Goal: Communication & Community: Share content

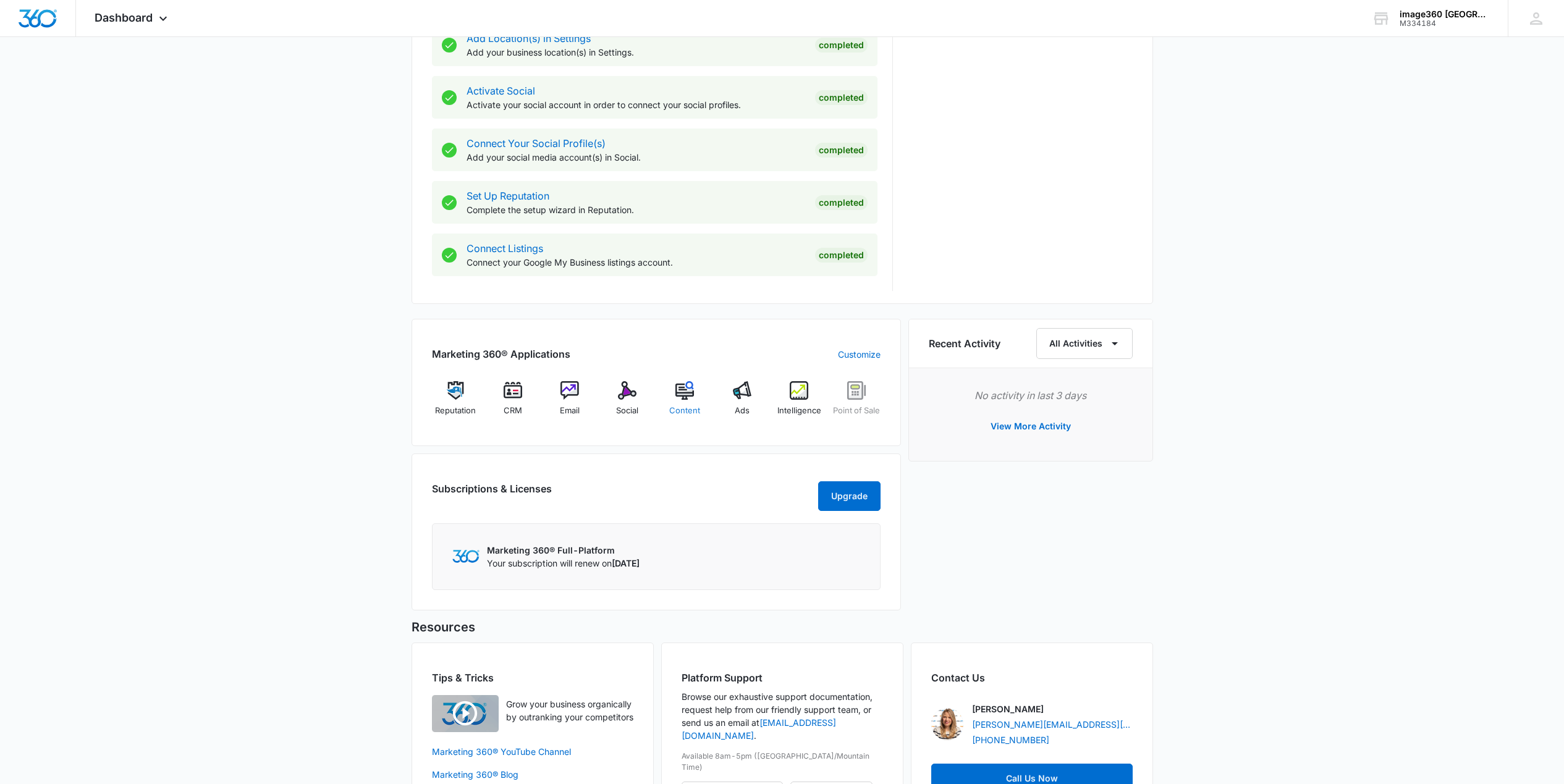
scroll to position [556, 0]
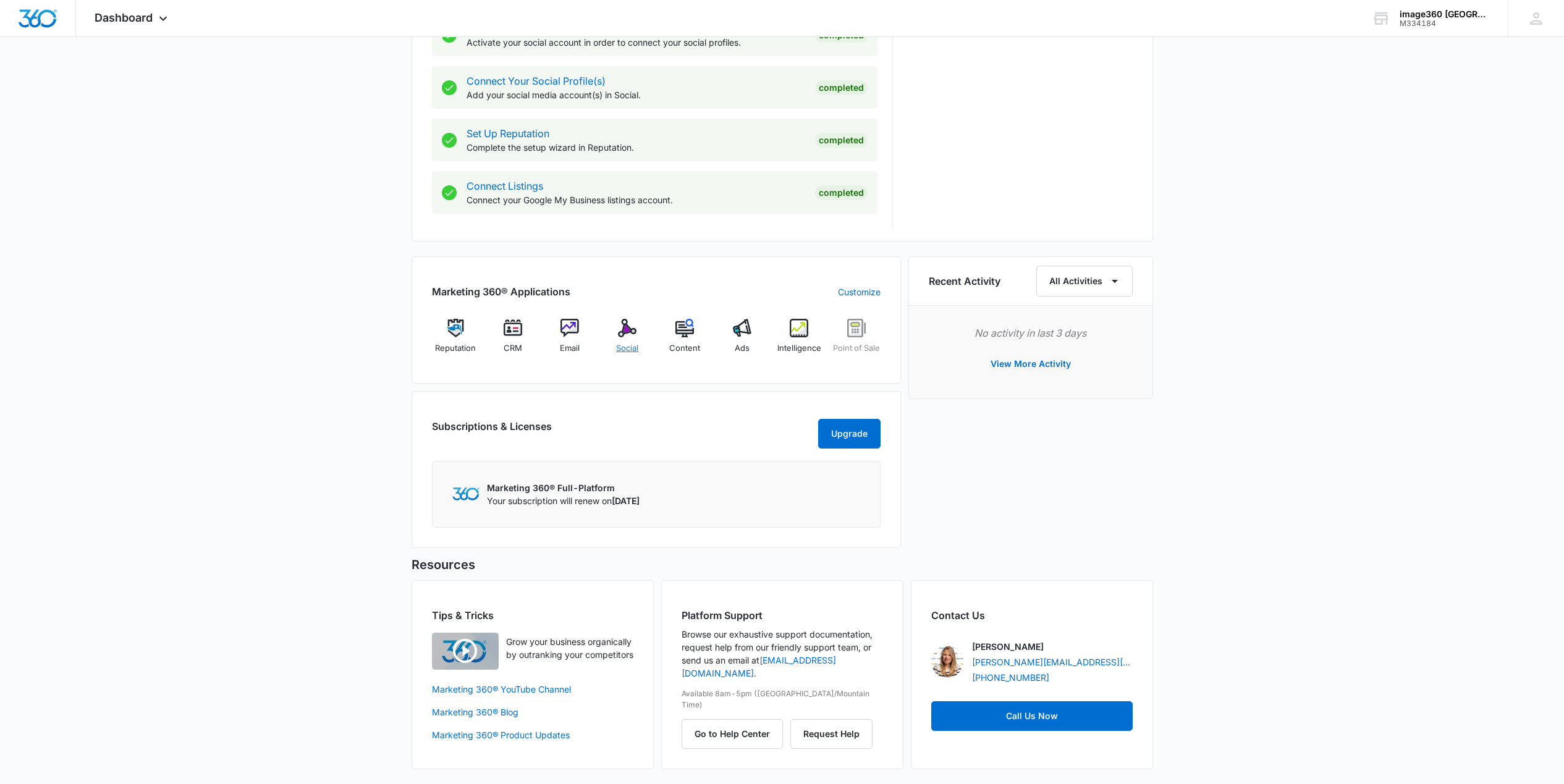
click at [627, 320] on img at bounding box center [627, 328] width 19 height 19
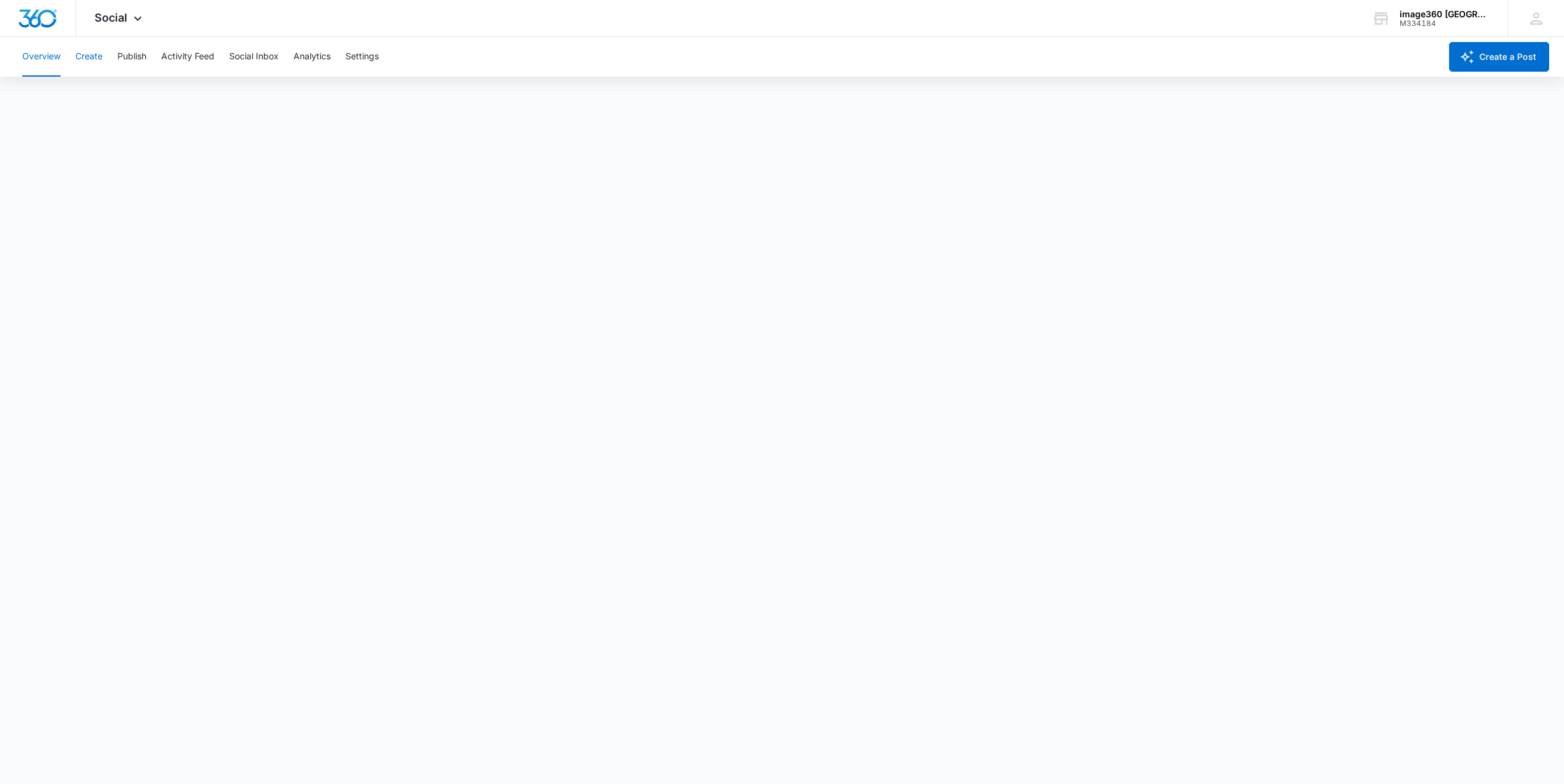
click at [87, 57] on button "Create" at bounding box center [88, 56] width 27 height 39
click at [195, 96] on button "Recommendations" at bounding box center [193, 94] width 74 height 34
click at [137, 54] on button "Publish" at bounding box center [132, 56] width 29 height 39
click at [189, 56] on button "Activity Feed" at bounding box center [187, 56] width 53 height 39
click at [282, 57] on div "Overview Create Publish Activity Feed Social Inbox Analytics Settings" at bounding box center [728, 56] width 1426 height 39
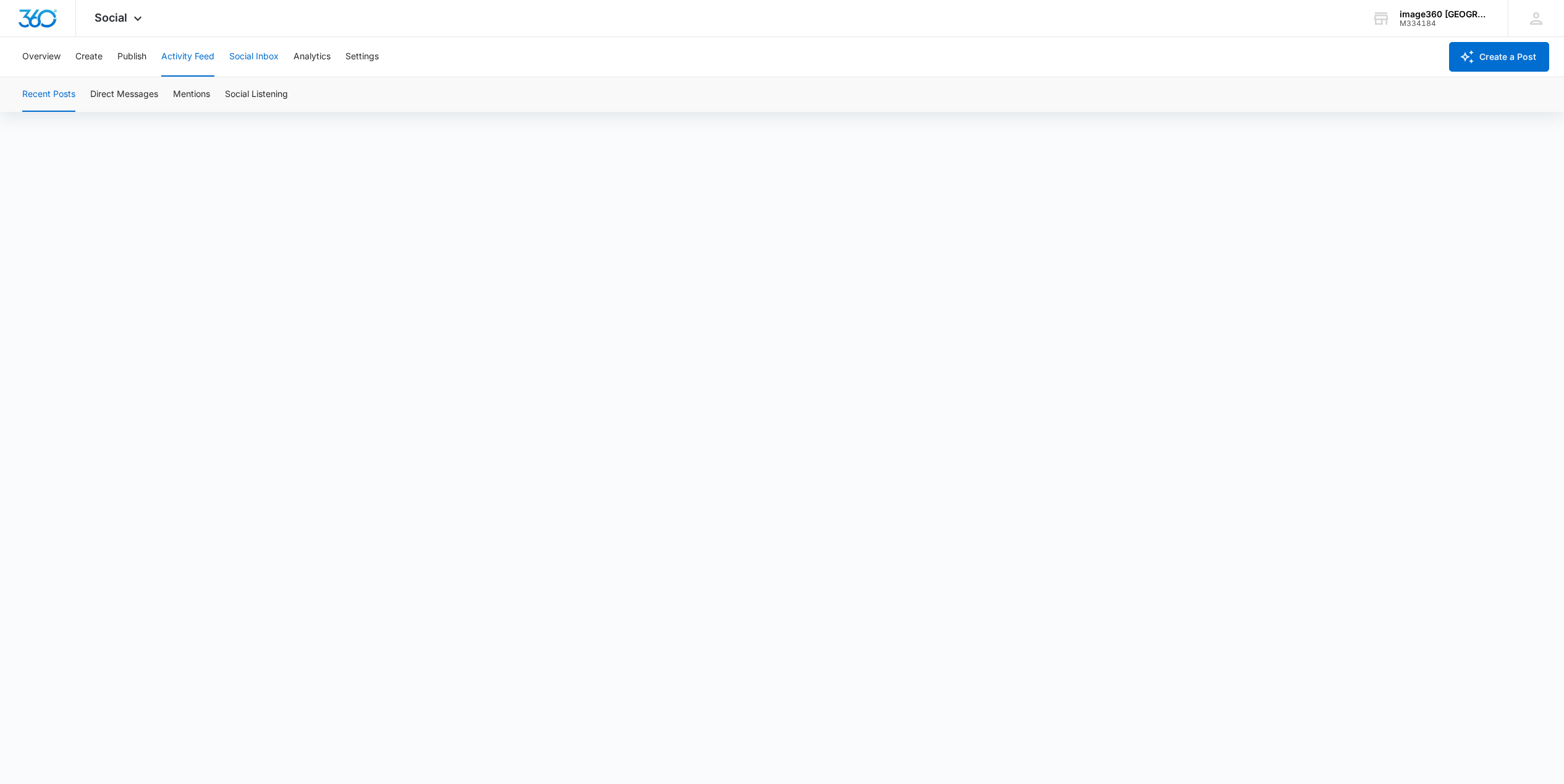
click at [257, 57] on button "Social Inbox" at bounding box center [253, 56] width 49 height 39
click at [298, 55] on button "Analytics" at bounding box center [311, 56] width 37 height 39
click at [357, 95] on button "Ad Analytics" at bounding box center [350, 94] width 52 height 34
click at [117, 14] on span "Social" at bounding box center [111, 18] width 33 height 13
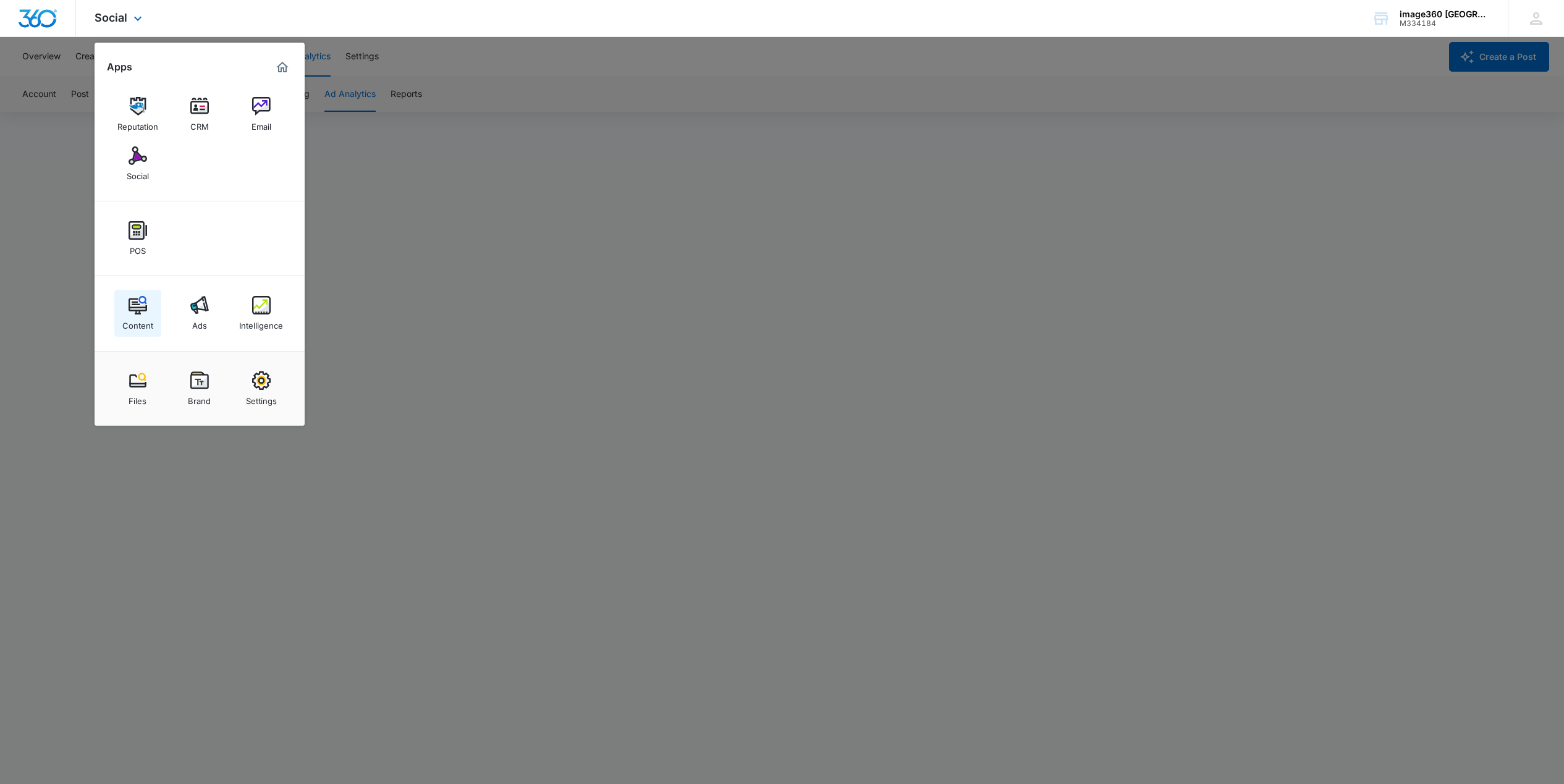
click at [141, 311] on img at bounding box center [137, 305] width 19 height 19
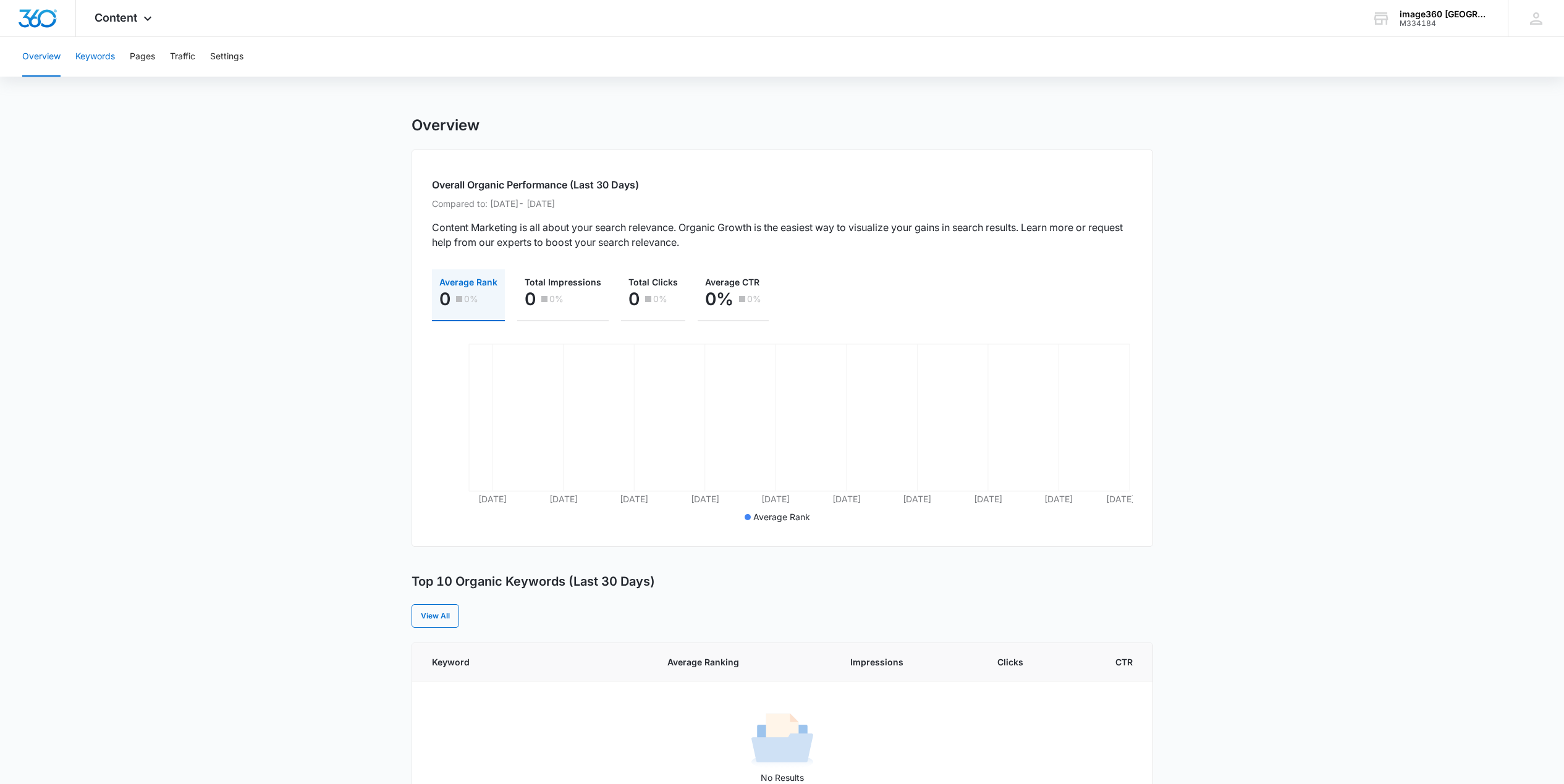
click at [97, 58] on button "Keywords" at bounding box center [95, 56] width 39 height 39
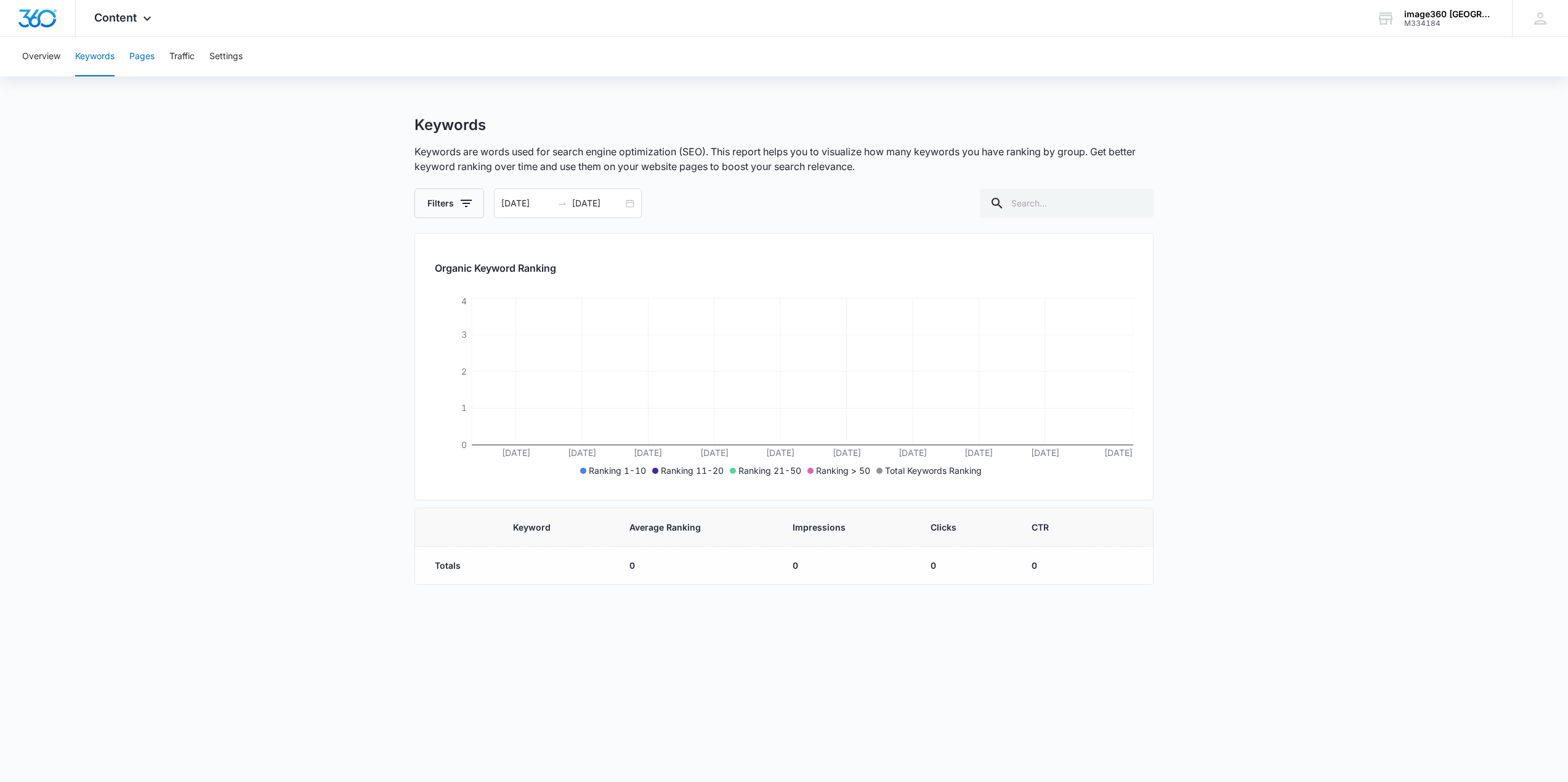
click at [145, 58] on button "Pages" at bounding box center [142, 56] width 25 height 39
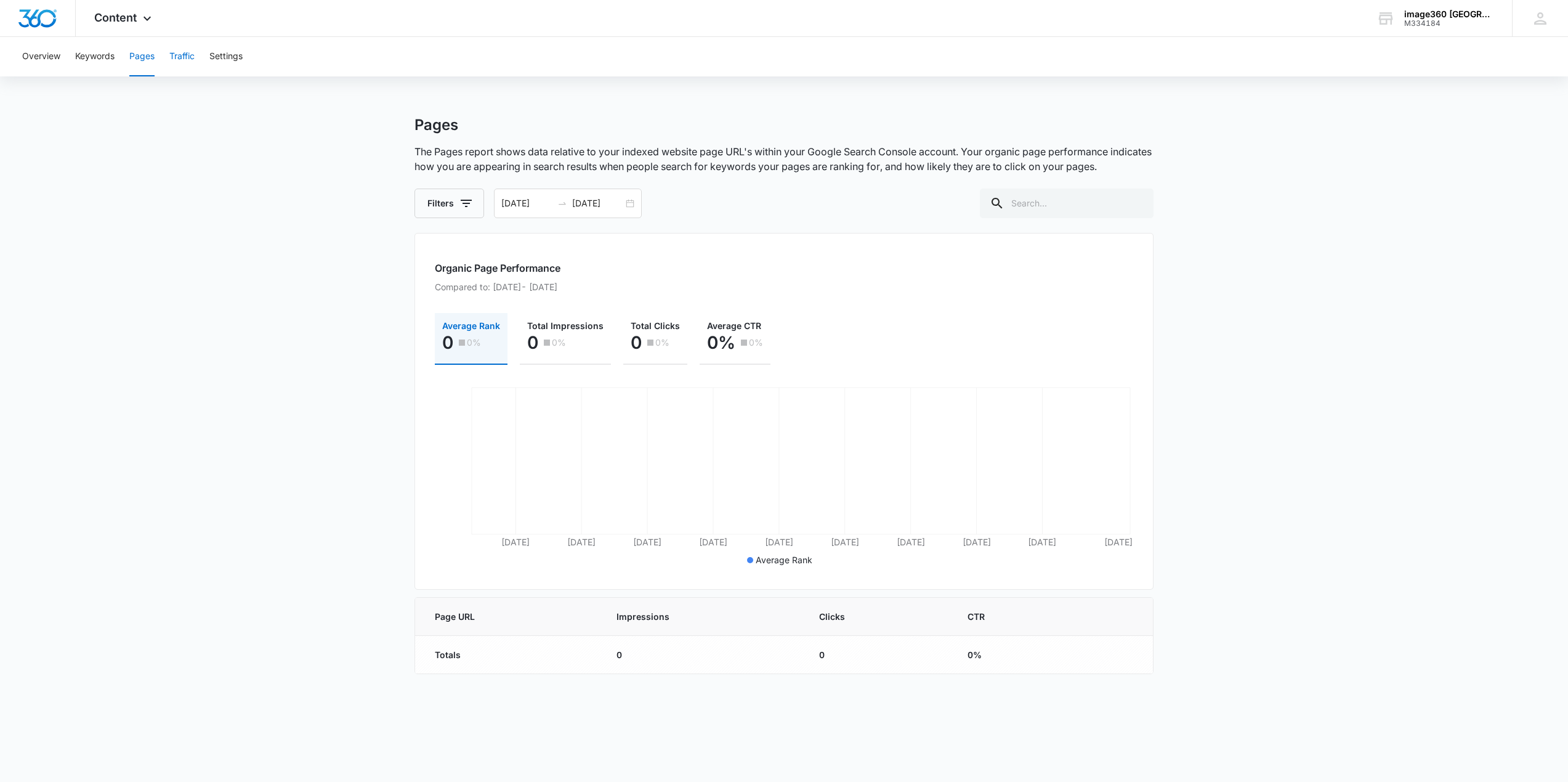
click at [195, 57] on button "Traffic" at bounding box center [182, 56] width 25 height 39
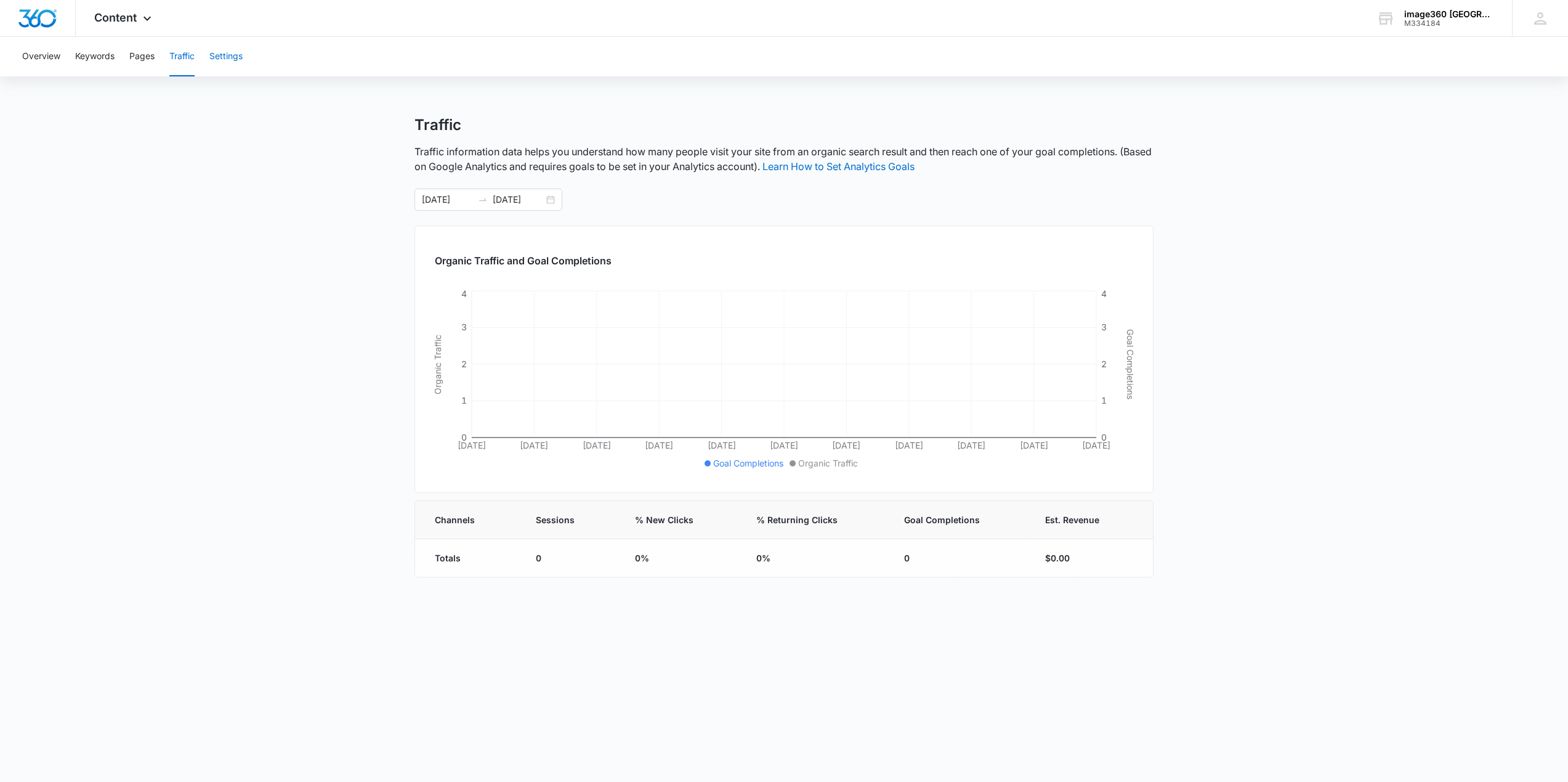
click at [220, 55] on button "Settings" at bounding box center [226, 56] width 33 height 39
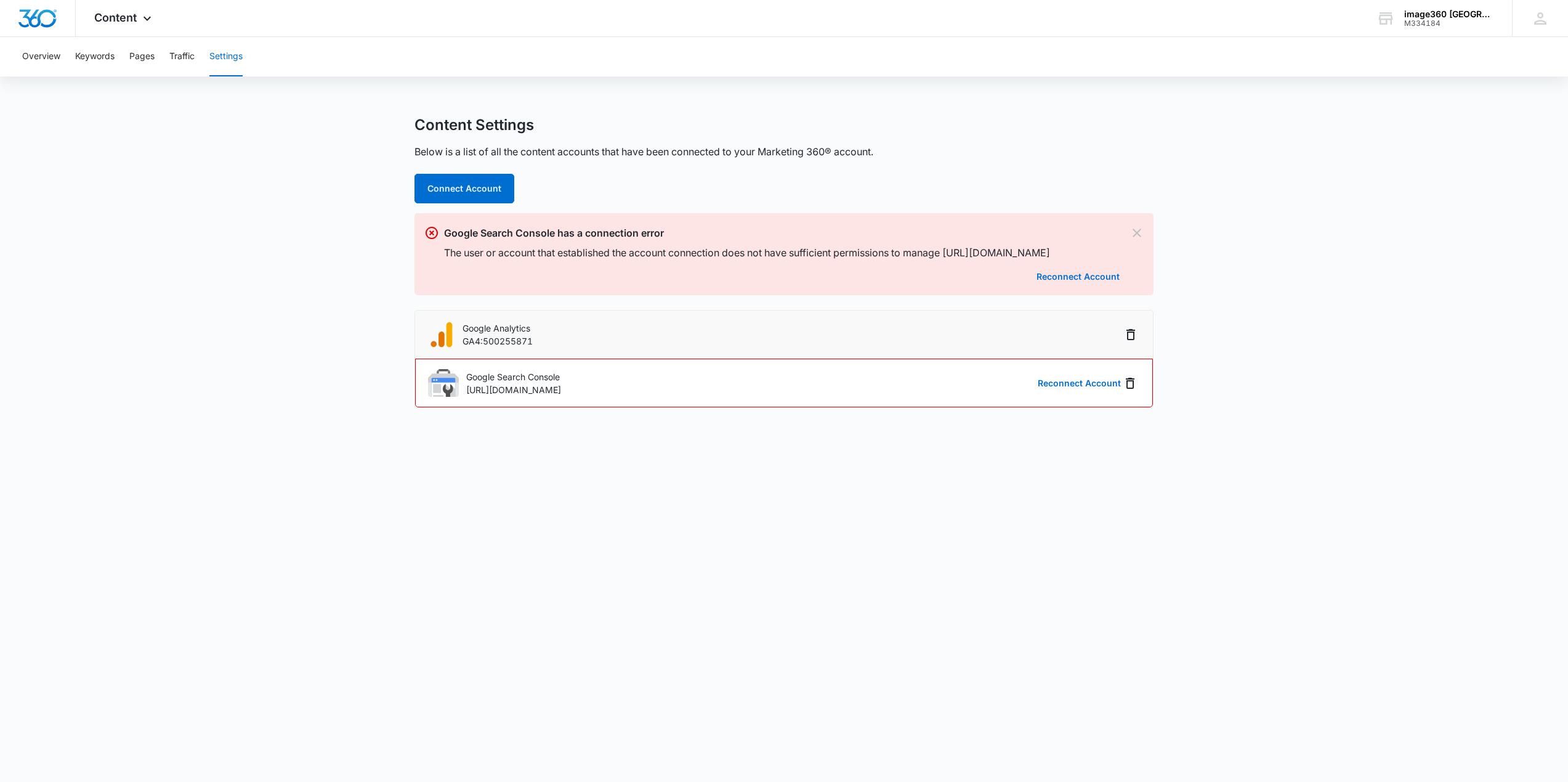
click at [526, 334] on p "Google Analytics" at bounding box center [498, 329] width 70 height 13
click at [136, 21] on span "Content" at bounding box center [116, 18] width 42 height 13
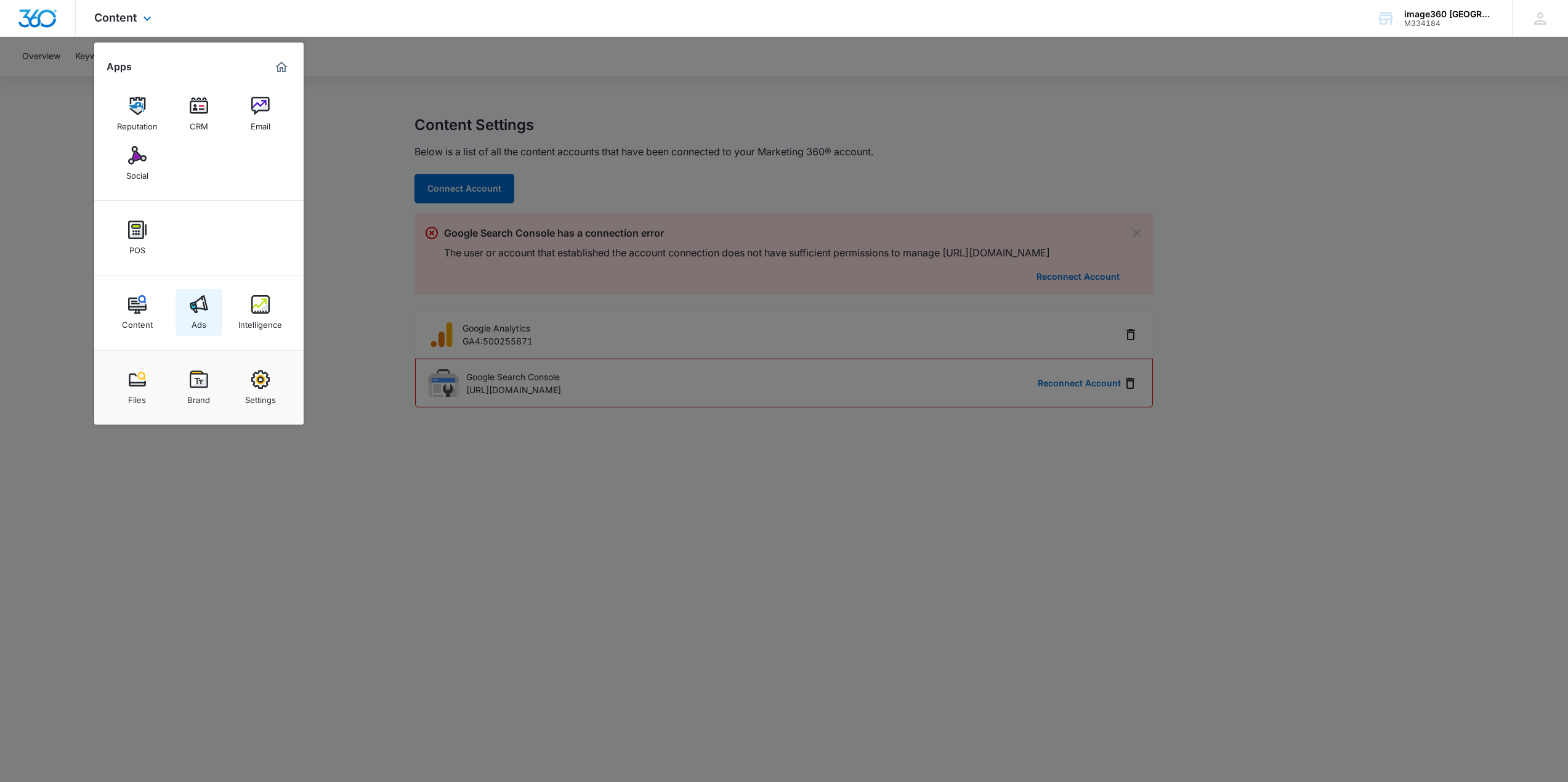
click at [196, 307] on img at bounding box center [199, 304] width 19 height 19
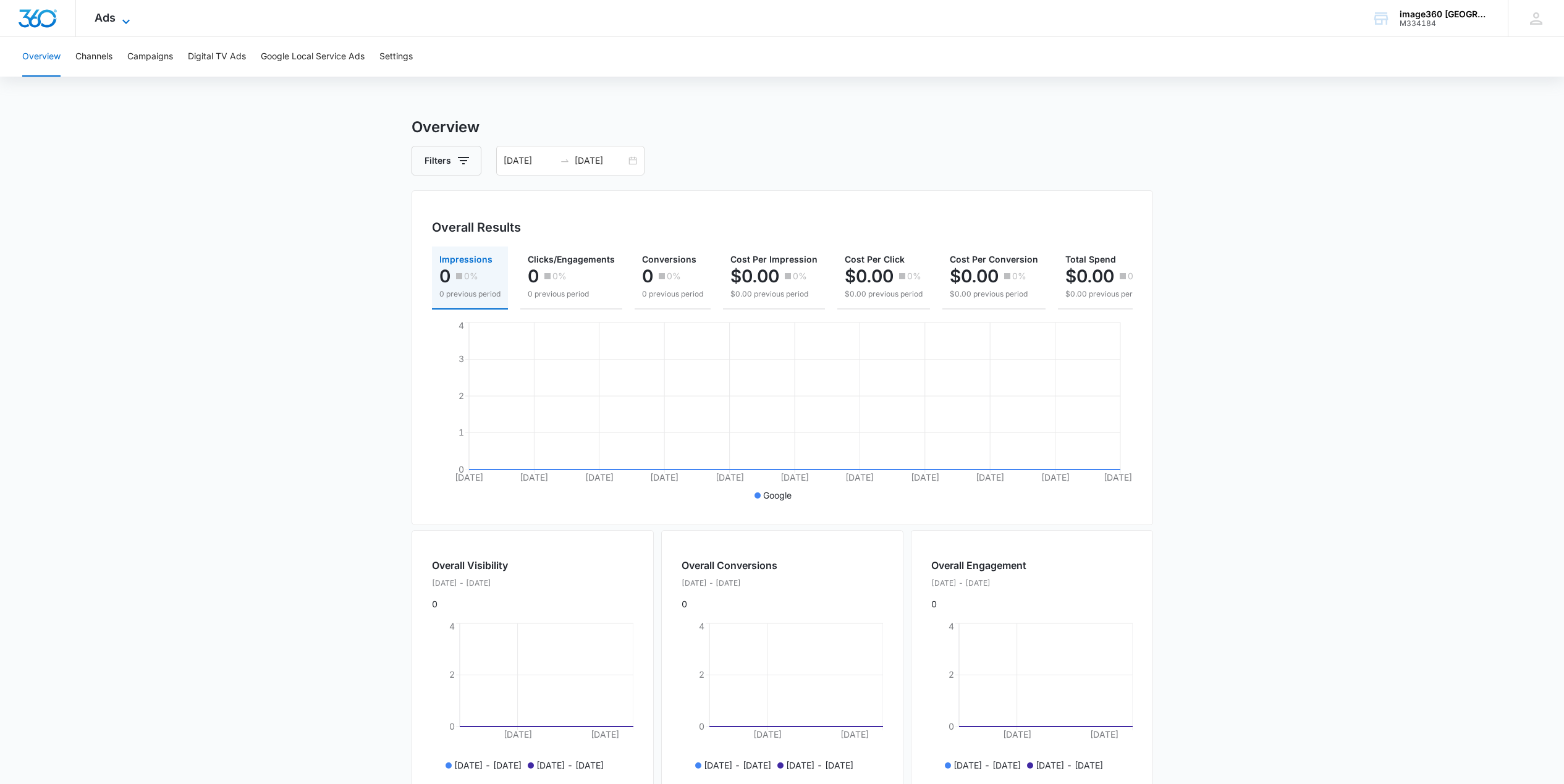
click at [125, 16] on icon at bounding box center [126, 21] width 15 height 15
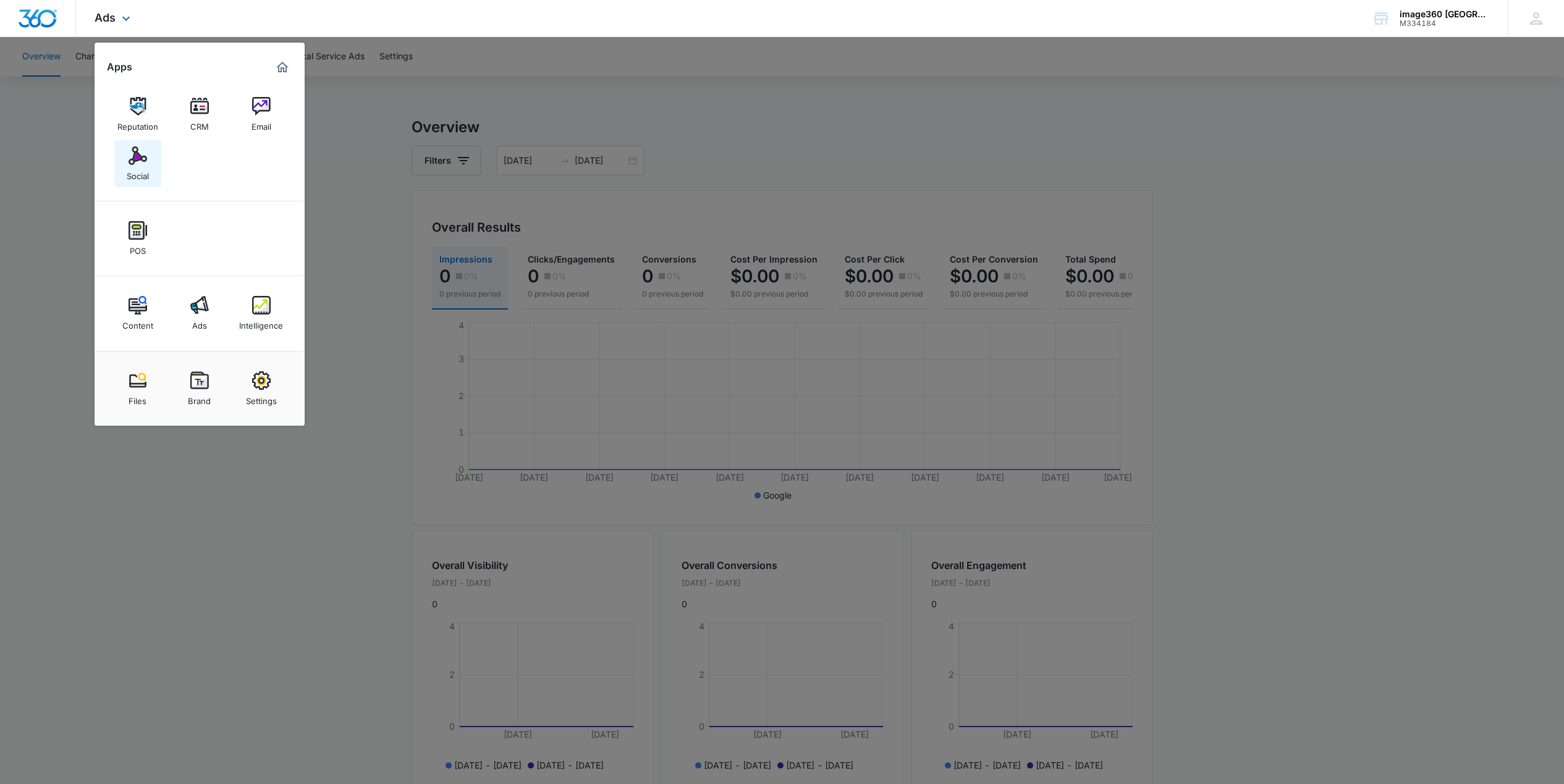
click at [141, 156] on img at bounding box center [137, 155] width 19 height 19
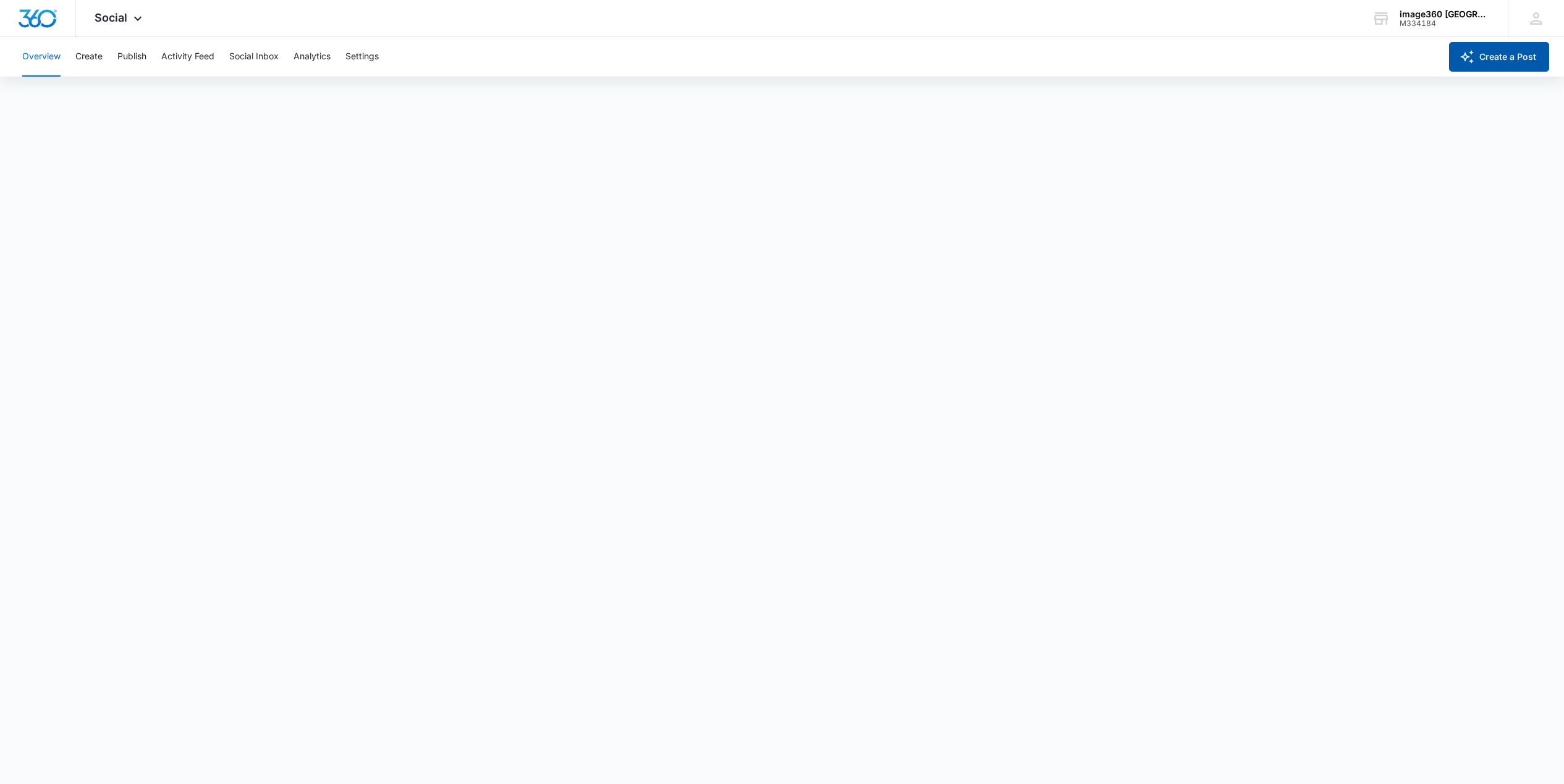
click at [1517, 56] on button "Create a Post" at bounding box center [1499, 56] width 100 height 29
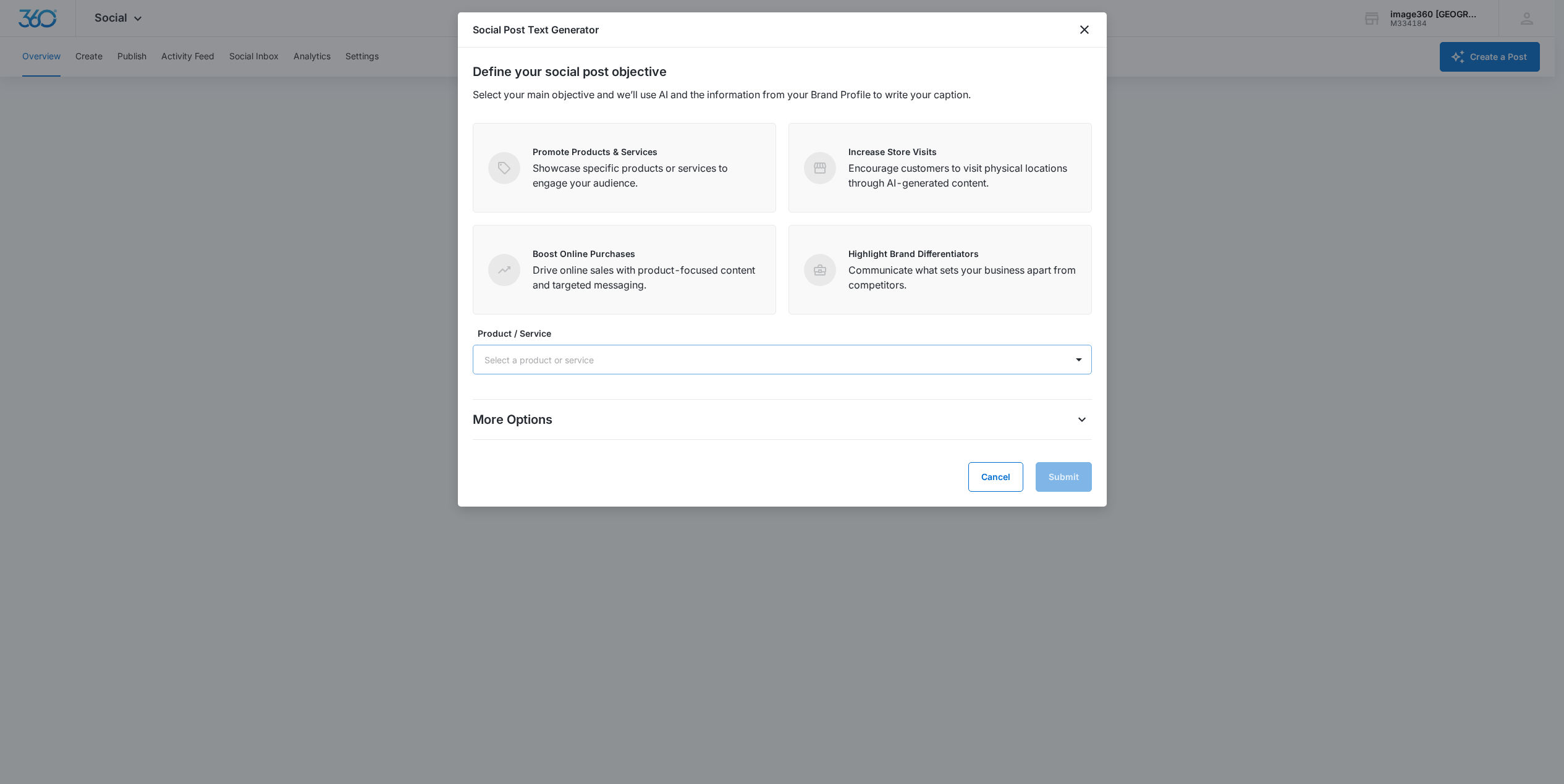
click at [741, 359] on div at bounding box center [768, 360] width 566 height 16
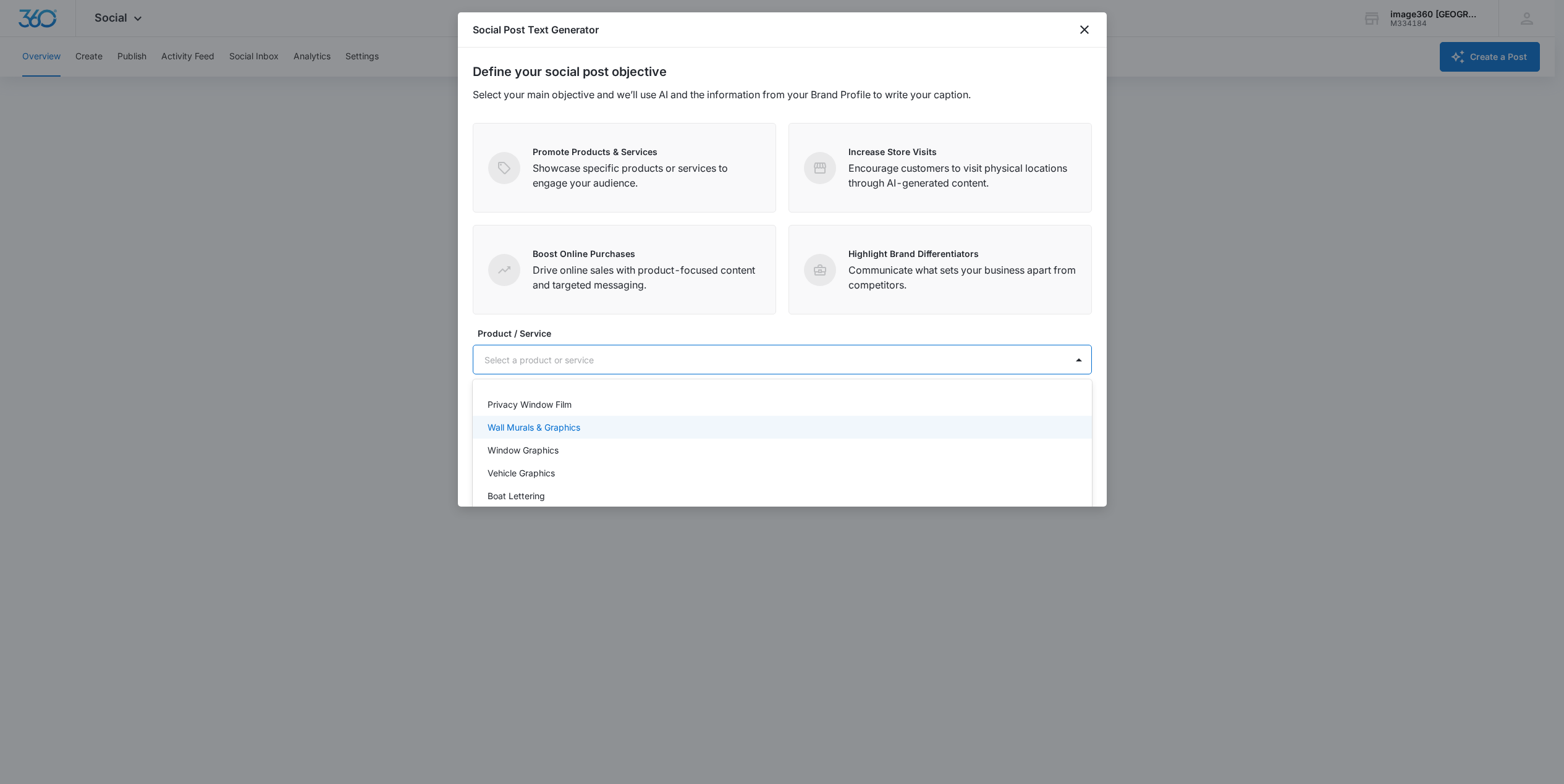
click at [506, 426] on p "Wall Murals & Graphics" at bounding box center [533, 428] width 92 height 13
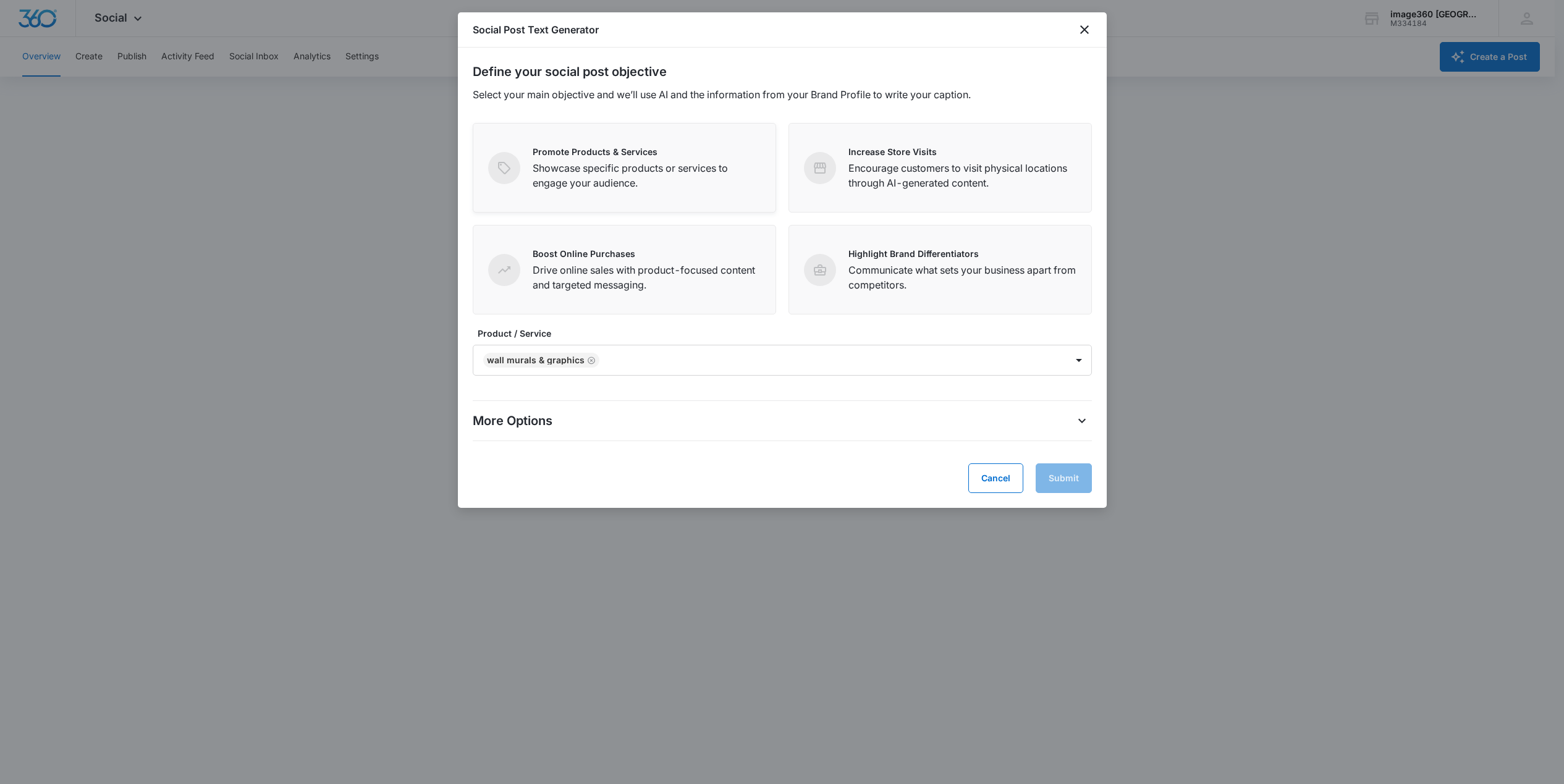
click at [517, 171] on span at bounding box center [504, 168] width 32 height 32
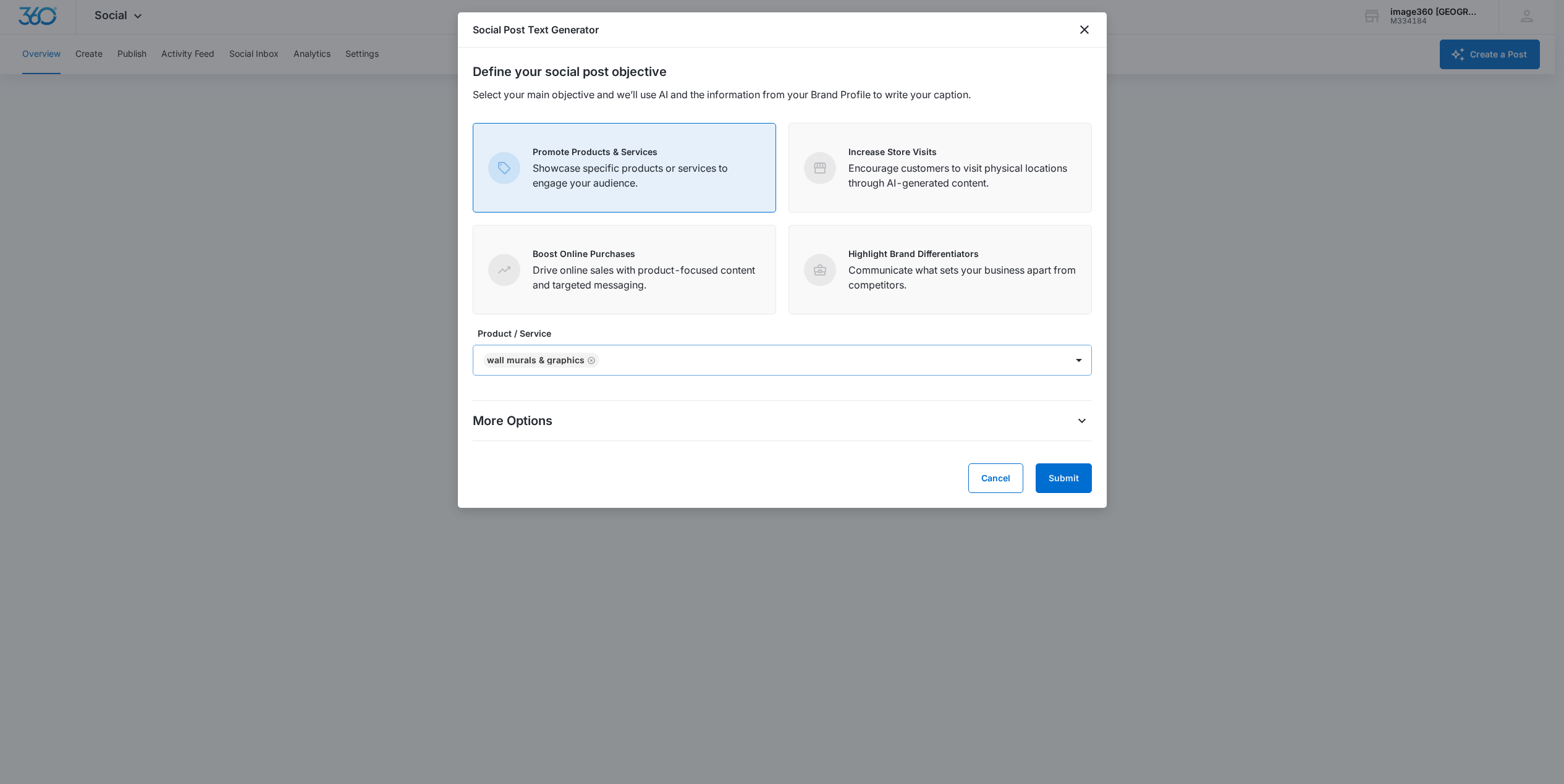
scroll to position [3, 0]
click at [1085, 419] on icon "More Options" at bounding box center [1082, 420] width 7 height 4
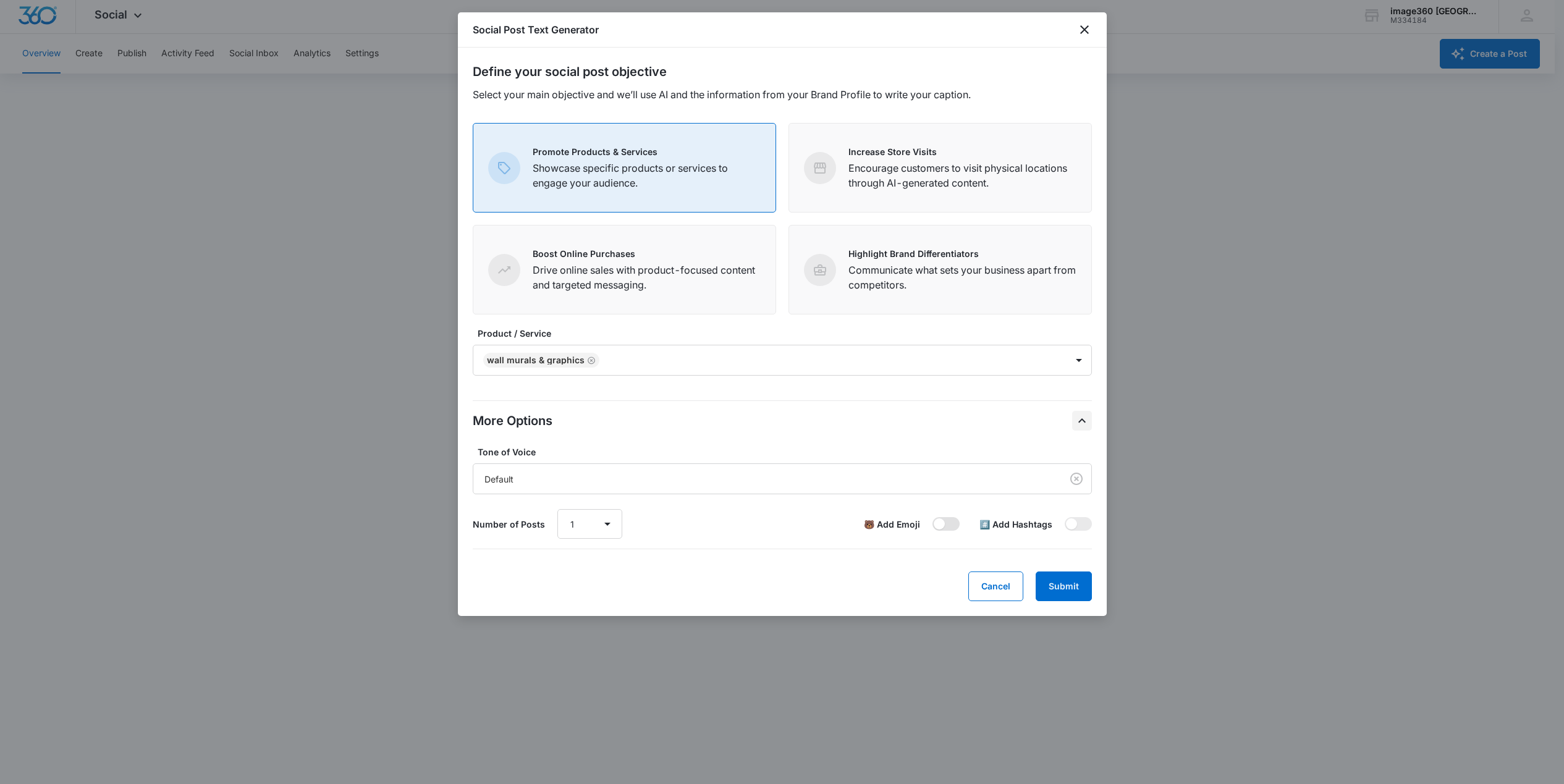
click at [953, 527] on span at bounding box center [946, 524] width 27 height 14
click at [933, 517] on input "checkbox" at bounding box center [932, 517] width 1 height 1
checkbox input "true"
click at [1080, 523] on span at bounding box center [1078, 524] width 27 height 14
click at [1064, 517] on input "checkbox" at bounding box center [1064, 517] width 1 height 1
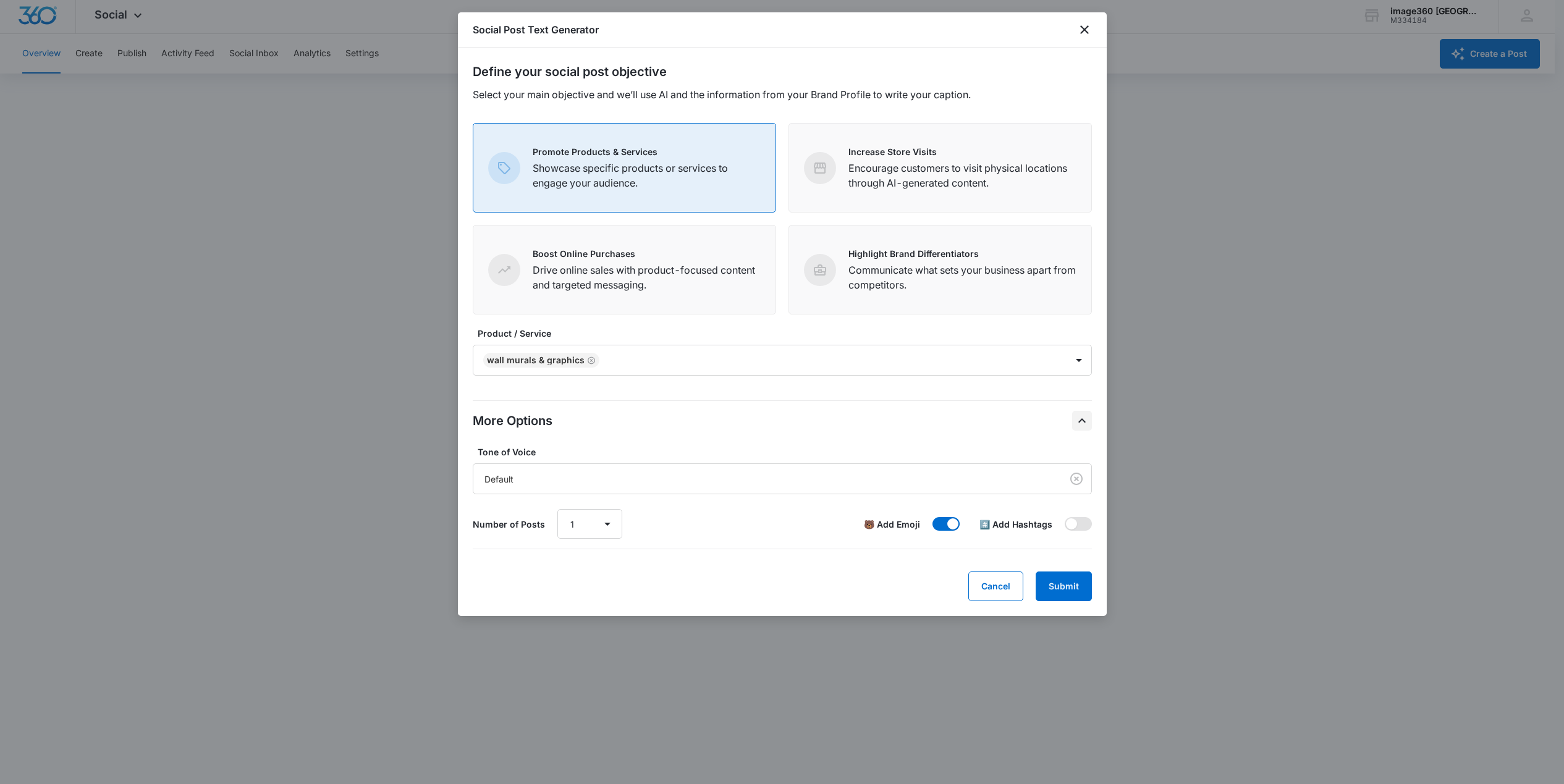
checkbox input "true"
click at [1067, 591] on button "Submit" at bounding box center [1064, 586] width 56 height 29
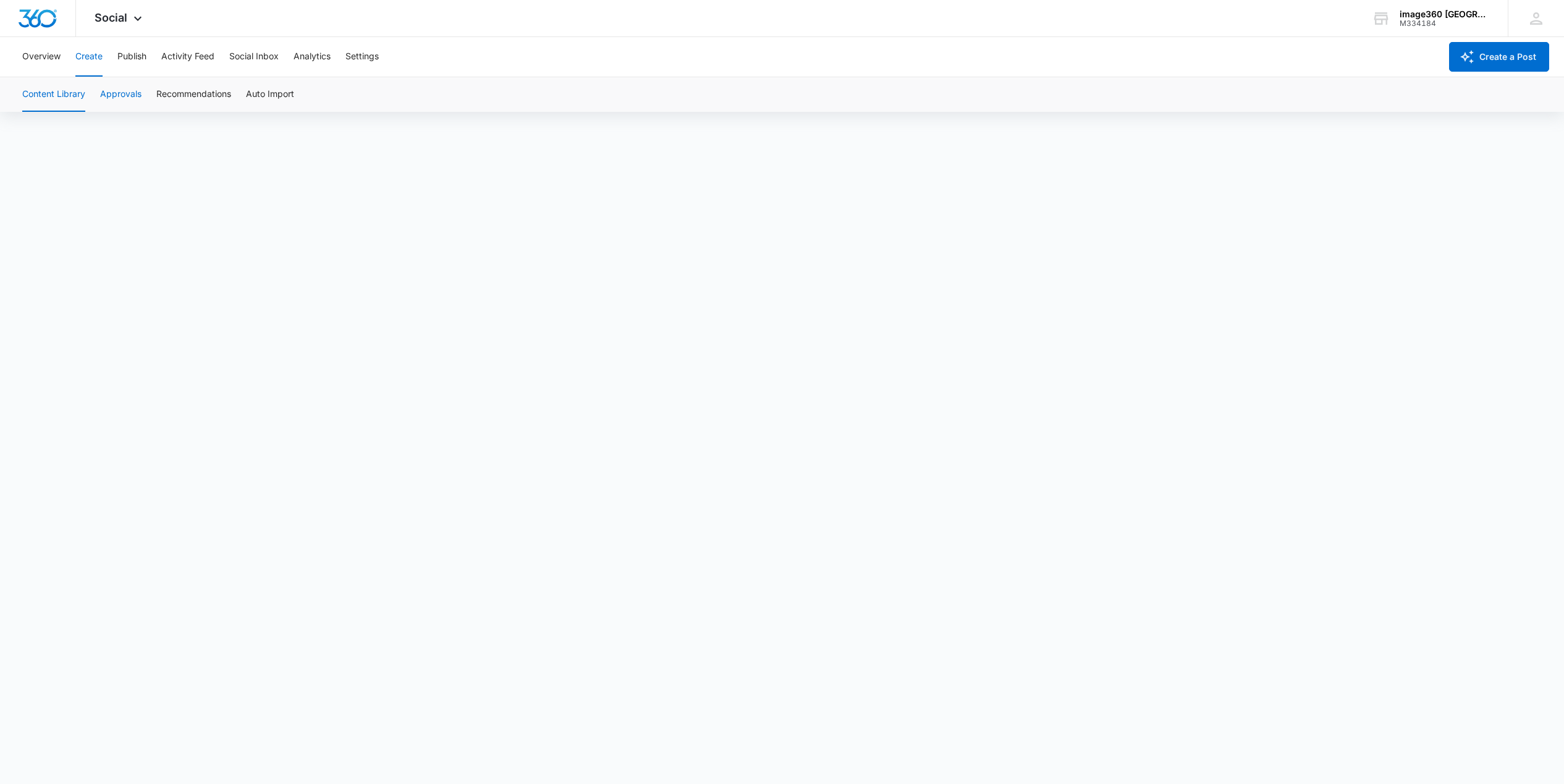
click at [120, 95] on button "Approvals" at bounding box center [120, 94] width 42 height 34
click at [181, 96] on button "Recommendations" at bounding box center [193, 94] width 74 height 34
click at [264, 92] on button "Auto Import" at bounding box center [270, 94] width 48 height 34
click at [83, 92] on button "Content Library" at bounding box center [53, 94] width 63 height 34
click at [131, 59] on button "Publish" at bounding box center [132, 56] width 29 height 39
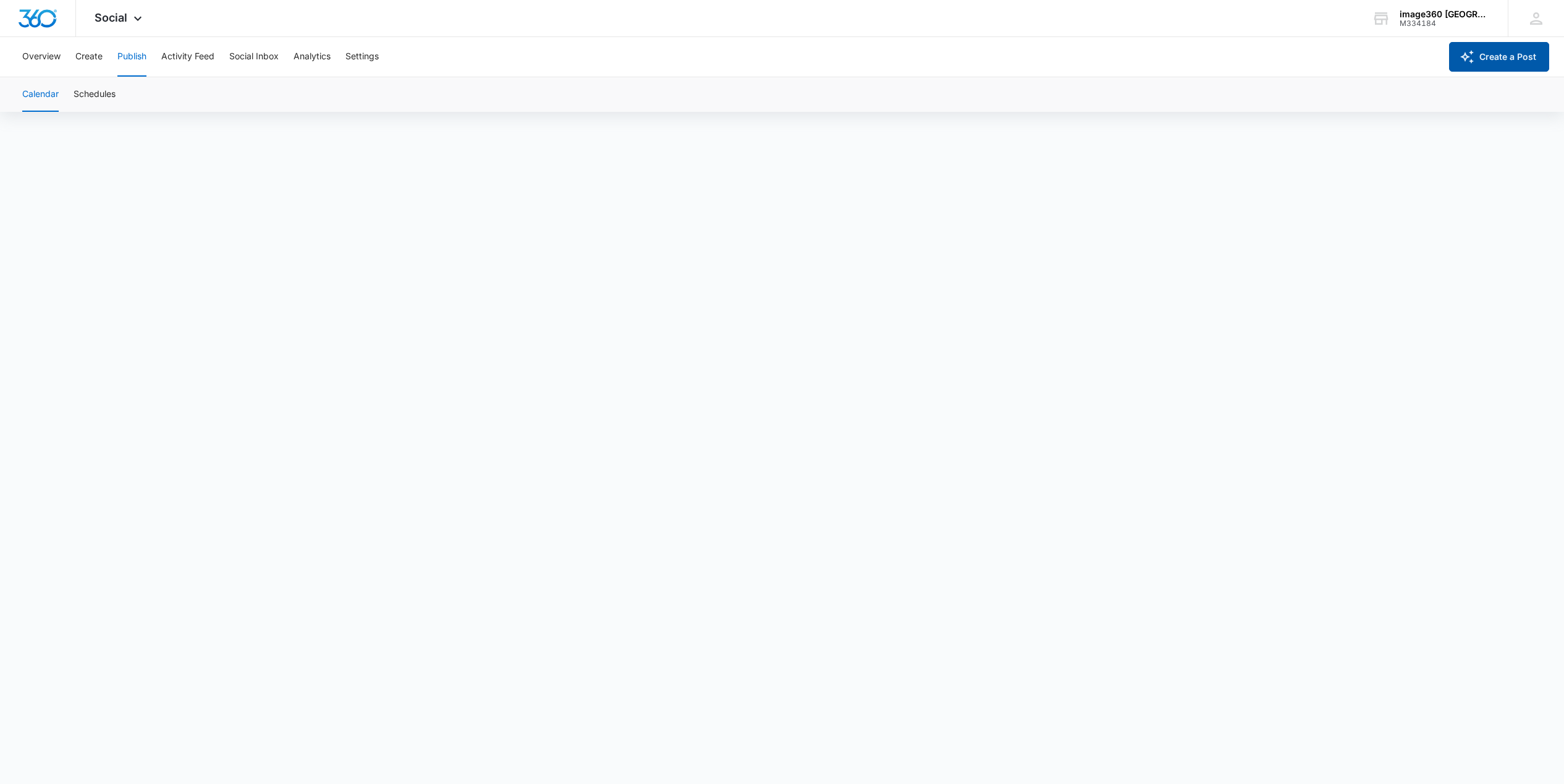
click at [1495, 60] on button "Create a Post" at bounding box center [1499, 56] width 100 height 29
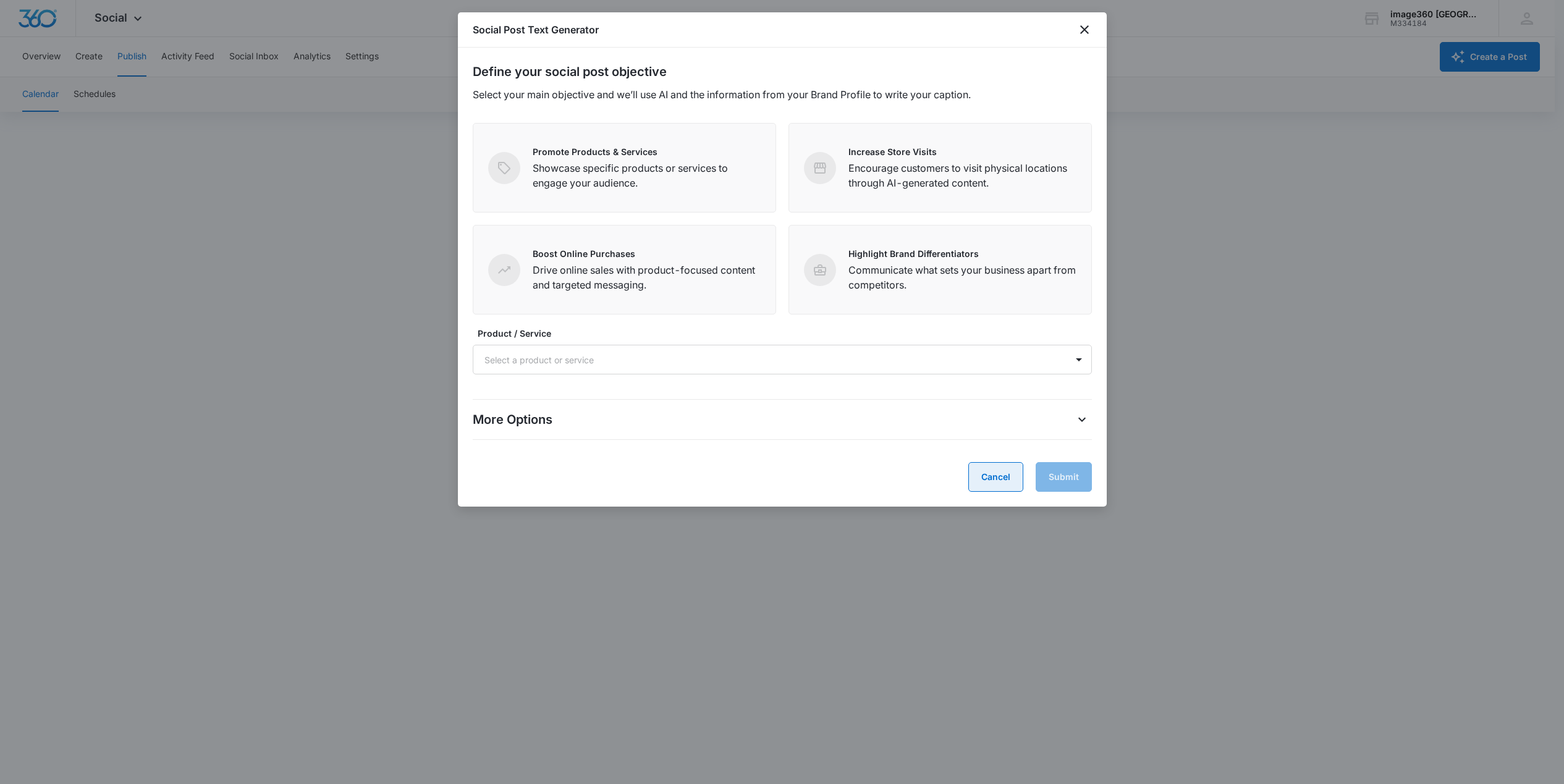
click at [993, 482] on button "Cancel" at bounding box center [995, 477] width 55 height 29
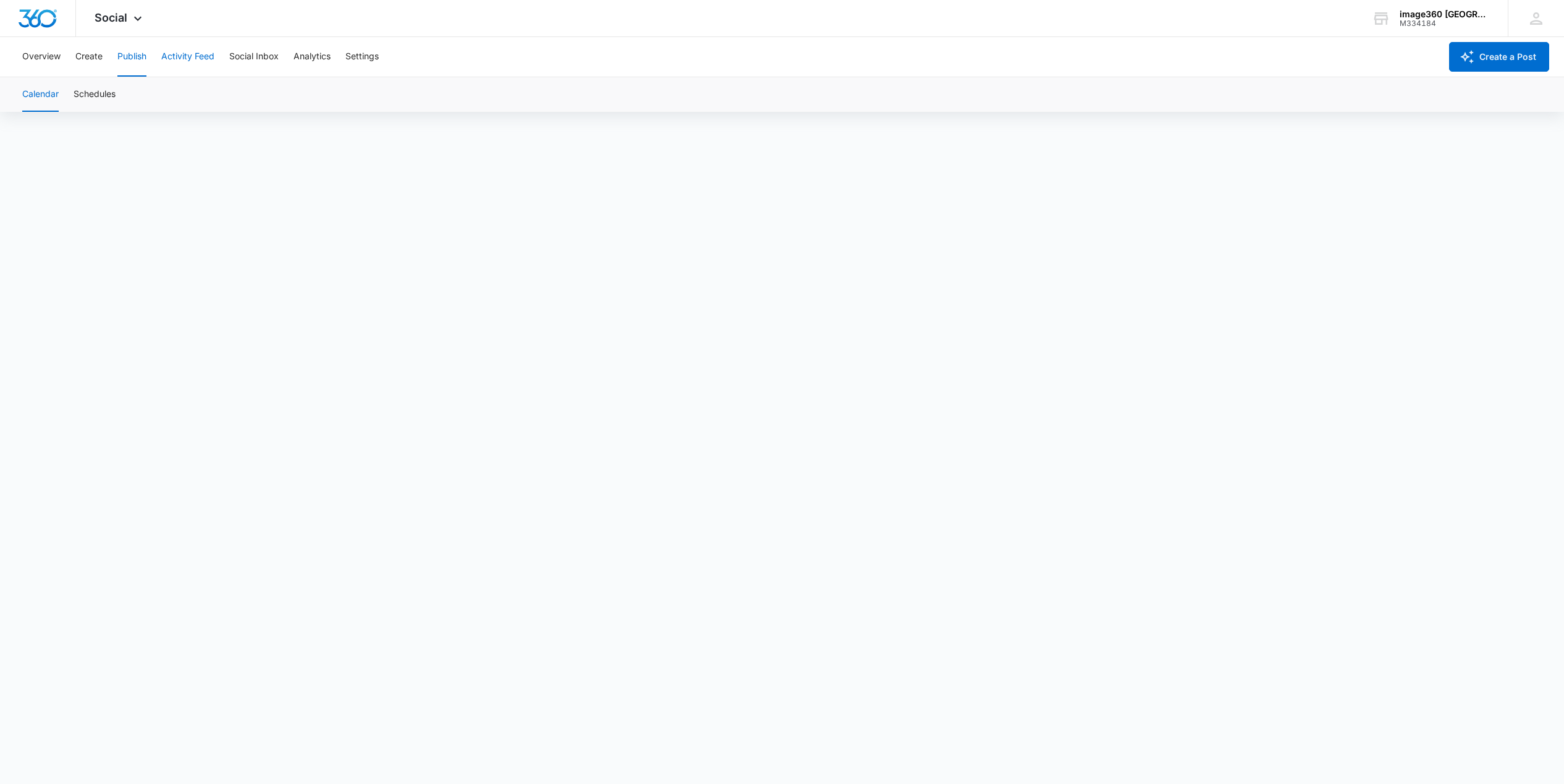
click at [189, 59] on button "Activity Feed" at bounding box center [187, 56] width 53 height 39
click at [146, 96] on button "Direct Messages" at bounding box center [123, 94] width 68 height 34
click at [192, 95] on button "Mentions" at bounding box center [191, 94] width 37 height 34
click at [121, 92] on button "Direct Messages" at bounding box center [123, 94] width 68 height 34
click at [253, 92] on button "Social Listening" at bounding box center [256, 94] width 63 height 34
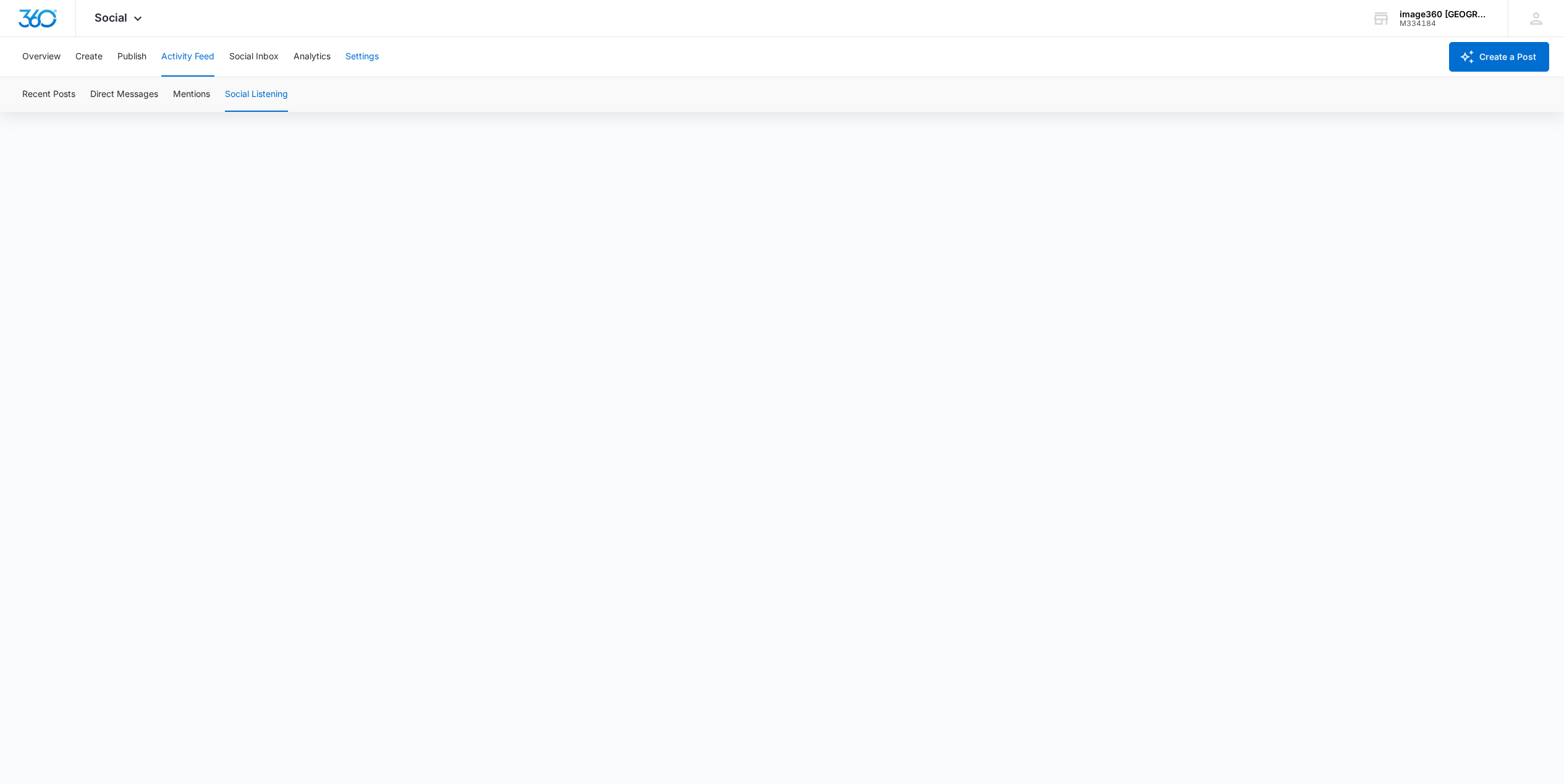
click at [361, 54] on button "Settings" at bounding box center [362, 56] width 34 height 39
click at [321, 56] on button "Analytics" at bounding box center [311, 56] width 37 height 39
